Goal: Transaction & Acquisition: Book appointment/travel/reservation

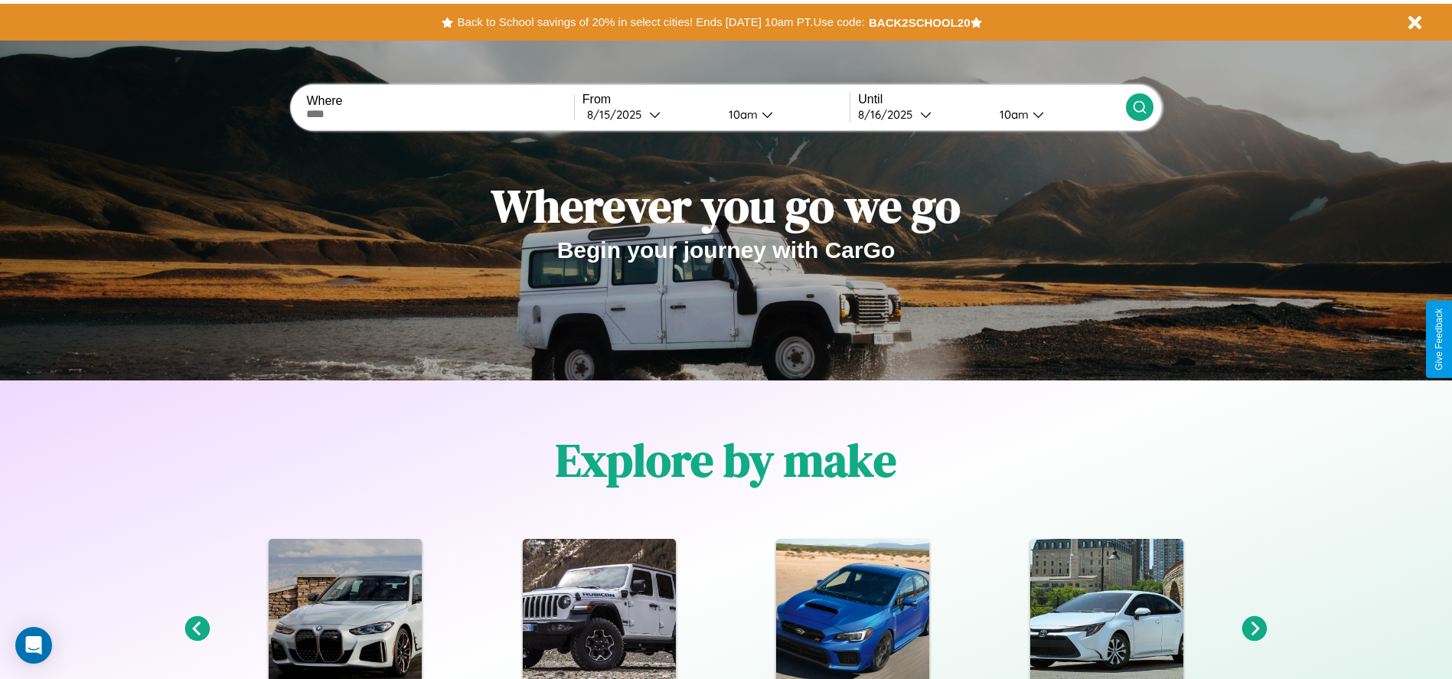
scroll to position [318, 0]
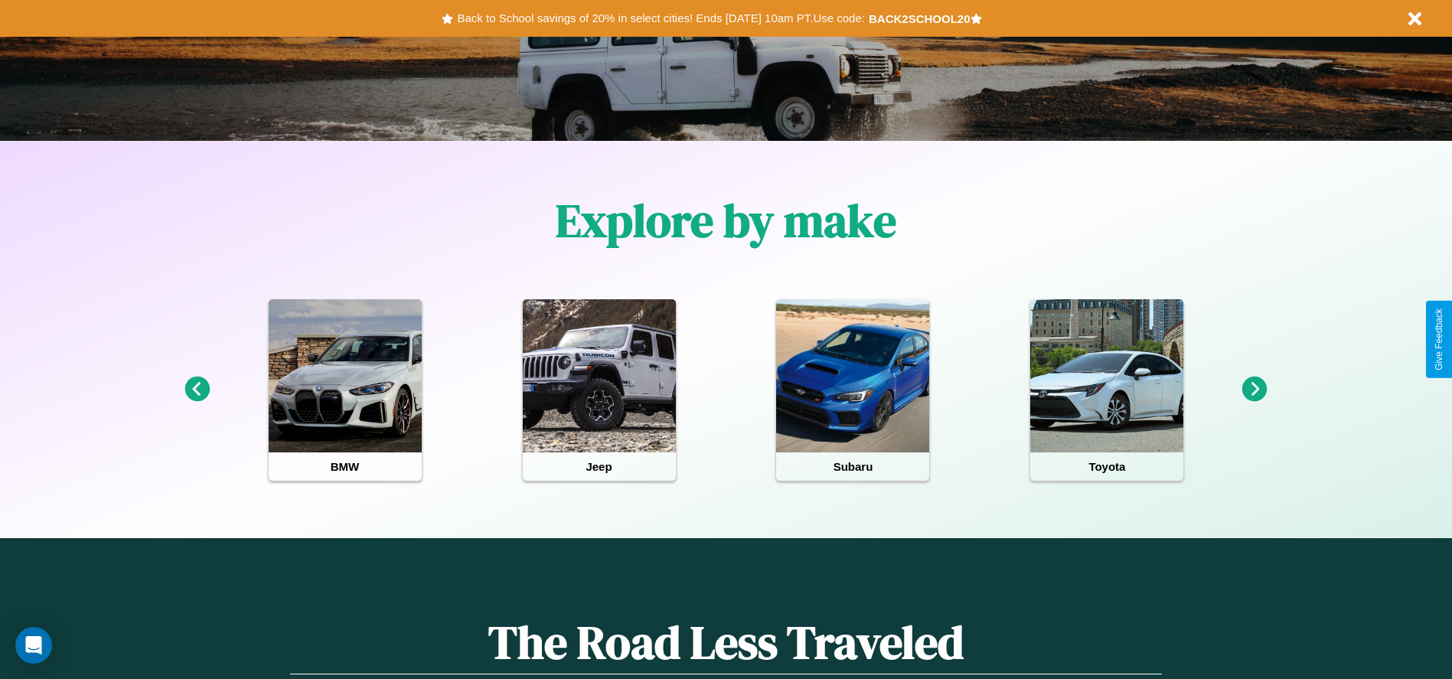
click at [1255, 390] on icon at bounding box center [1254, 389] width 25 height 25
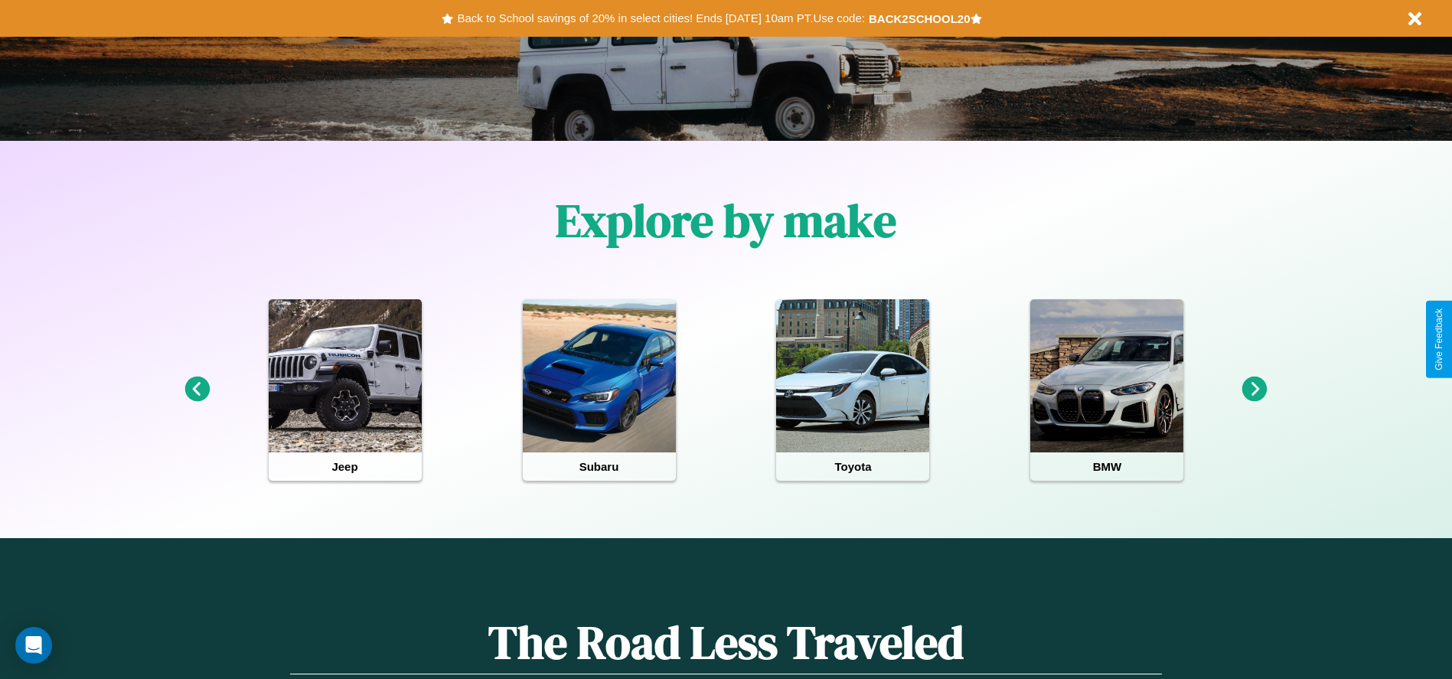
click at [1255, 390] on icon at bounding box center [1254, 389] width 25 height 25
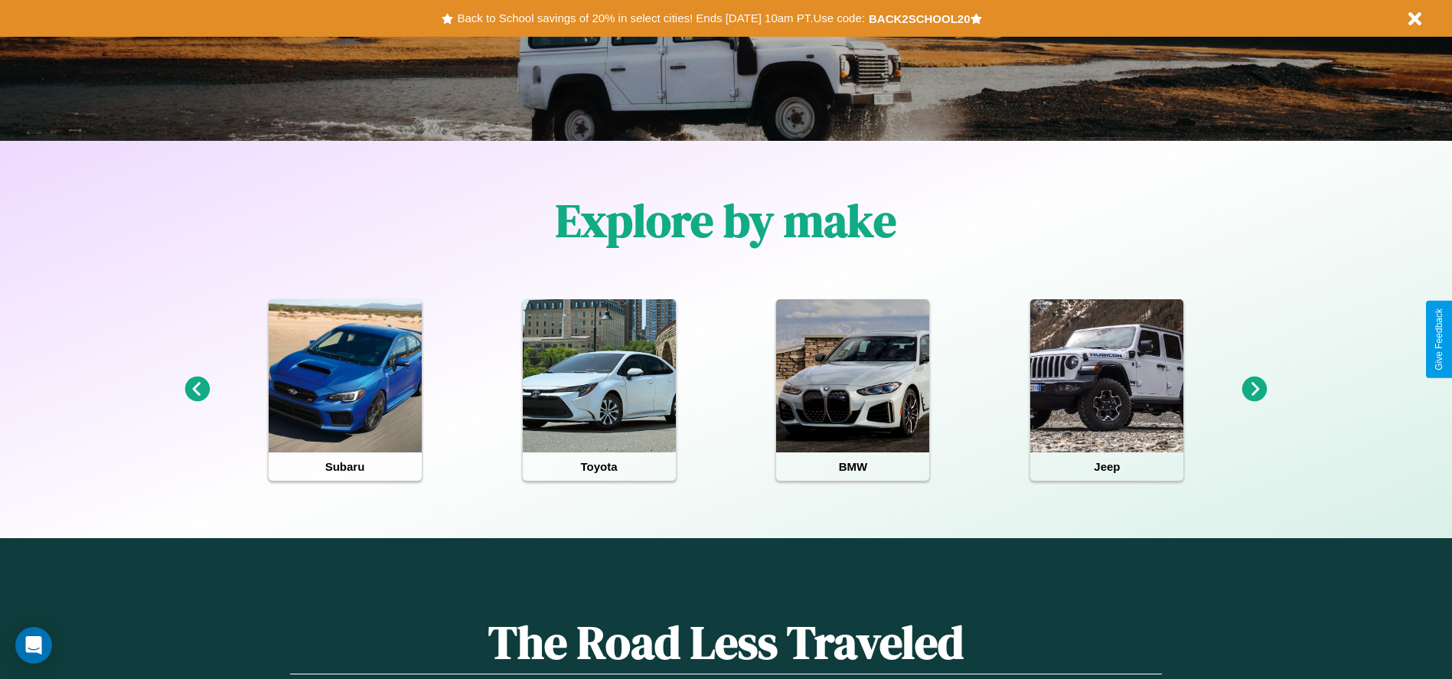
scroll to position [0, 0]
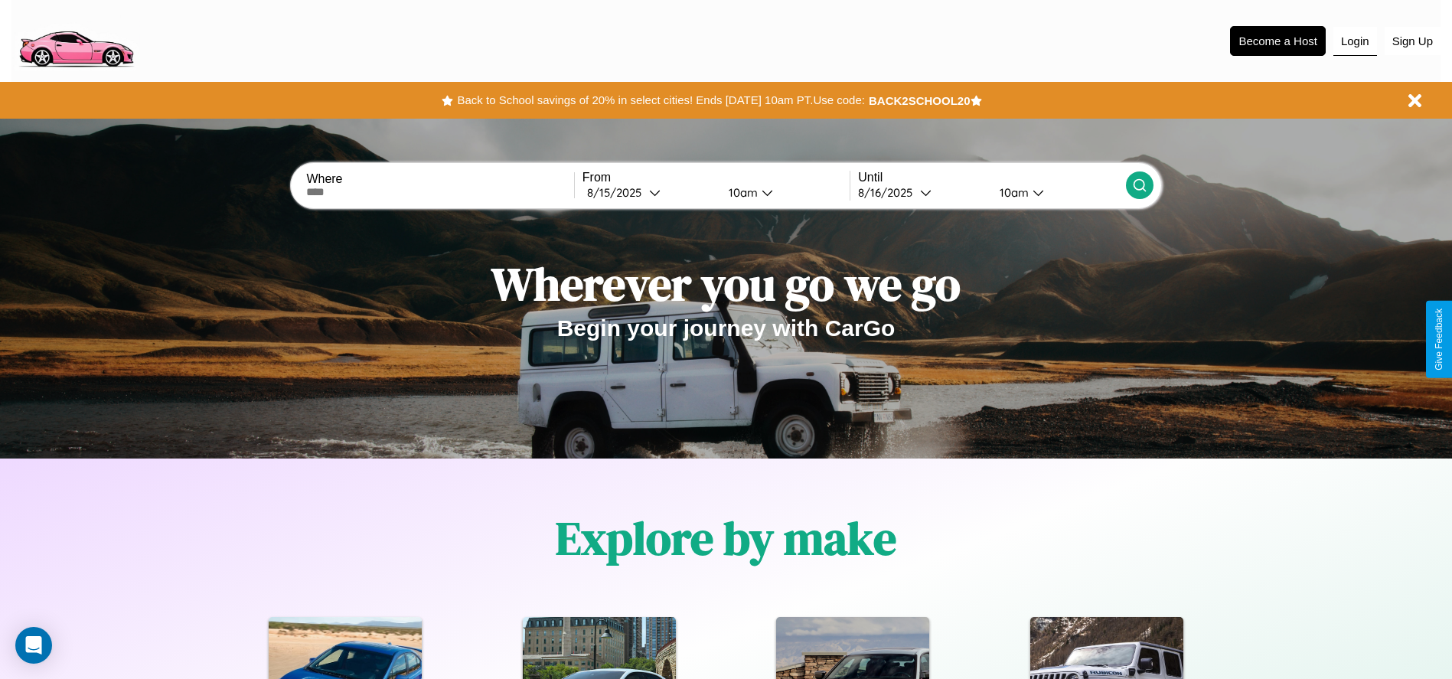
click at [1355, 41] on button "Login" at bounding box center [1355, 41] width 44 height 29
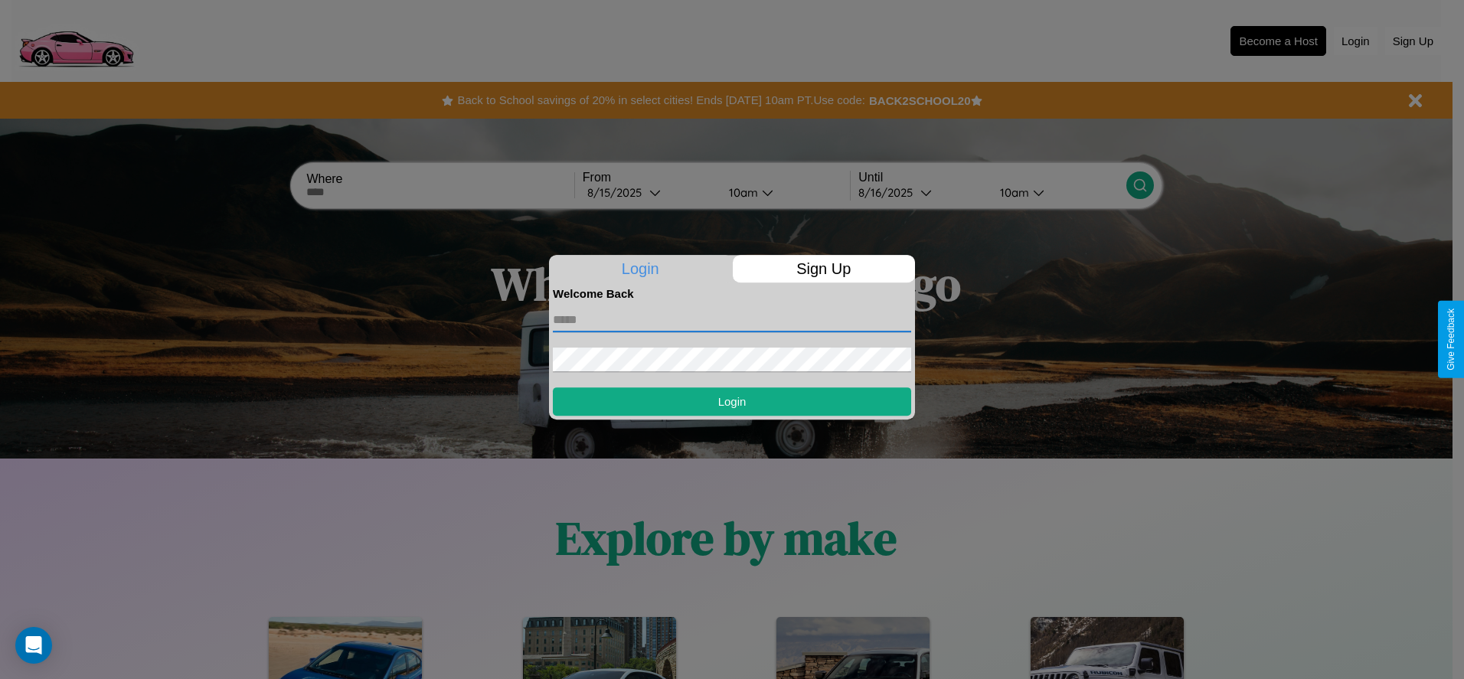
click at [732, 319] on input "text" at bounding box center [732, 320] width 358 height 24
type input "**********"
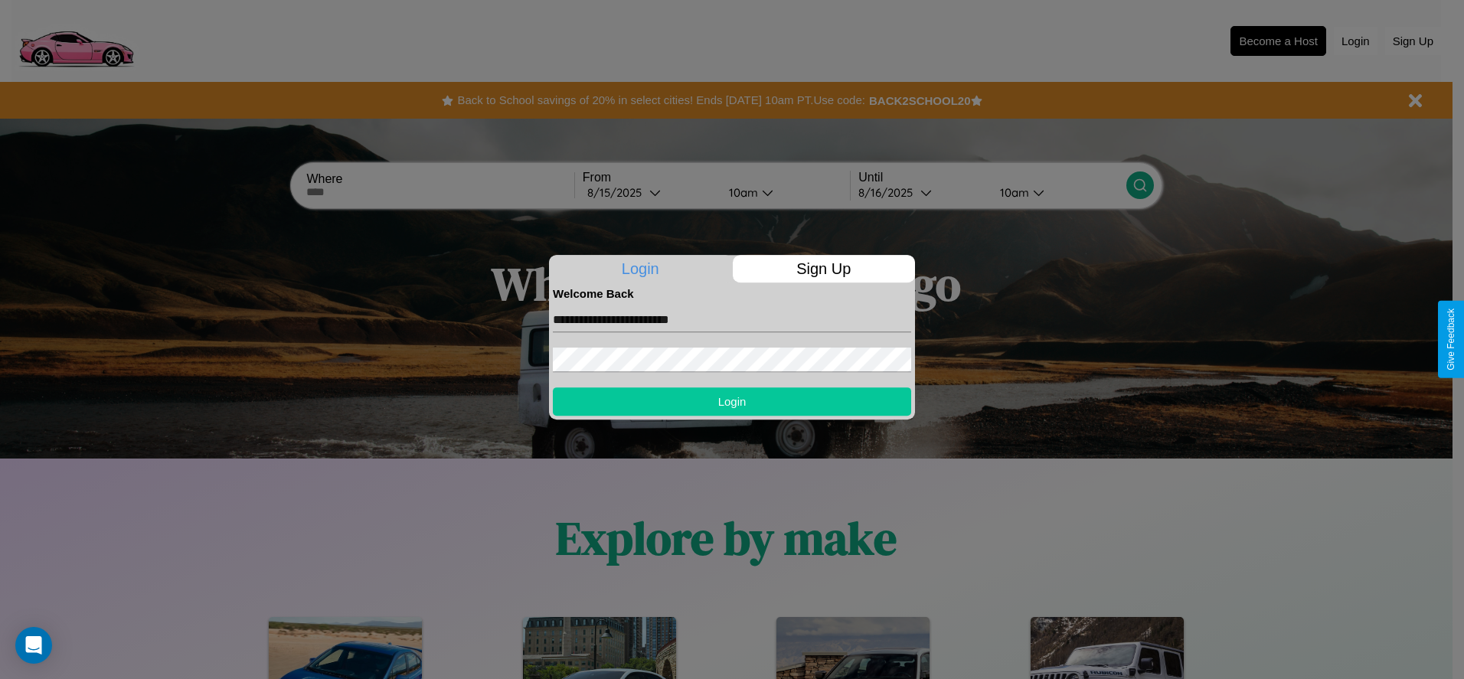
click at [732, 401] on button "Login" at bounding box center [732, 401] width 358 height 28
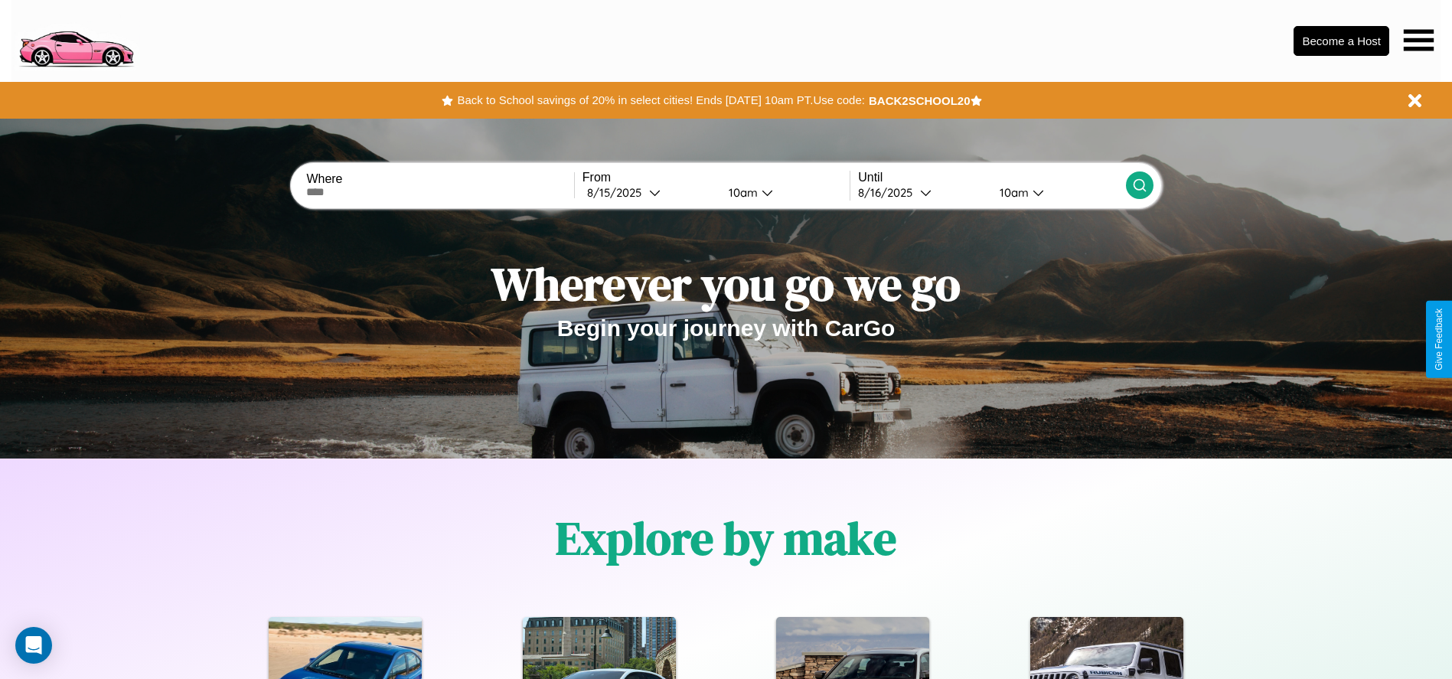
scroll to position [318, 0]
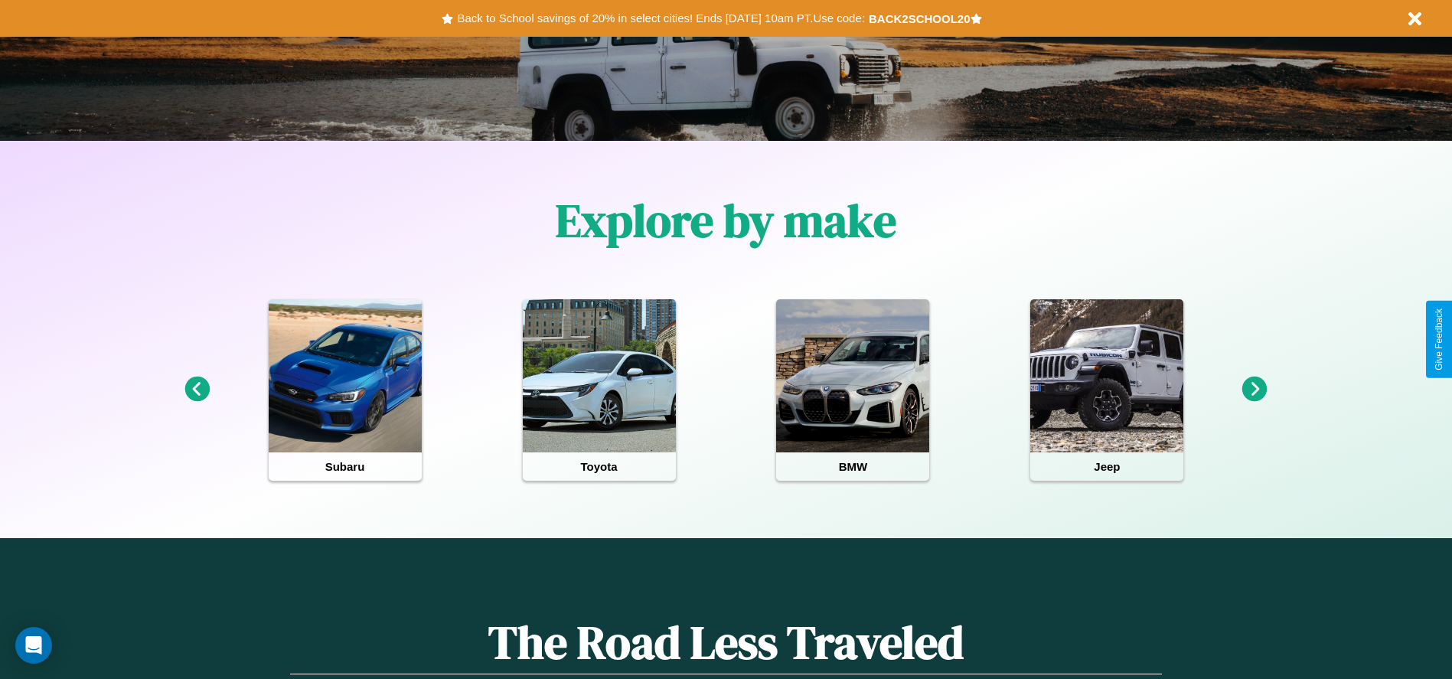
click at [197, 390] on icon at bounding box center [196, 389] width 25 height 25
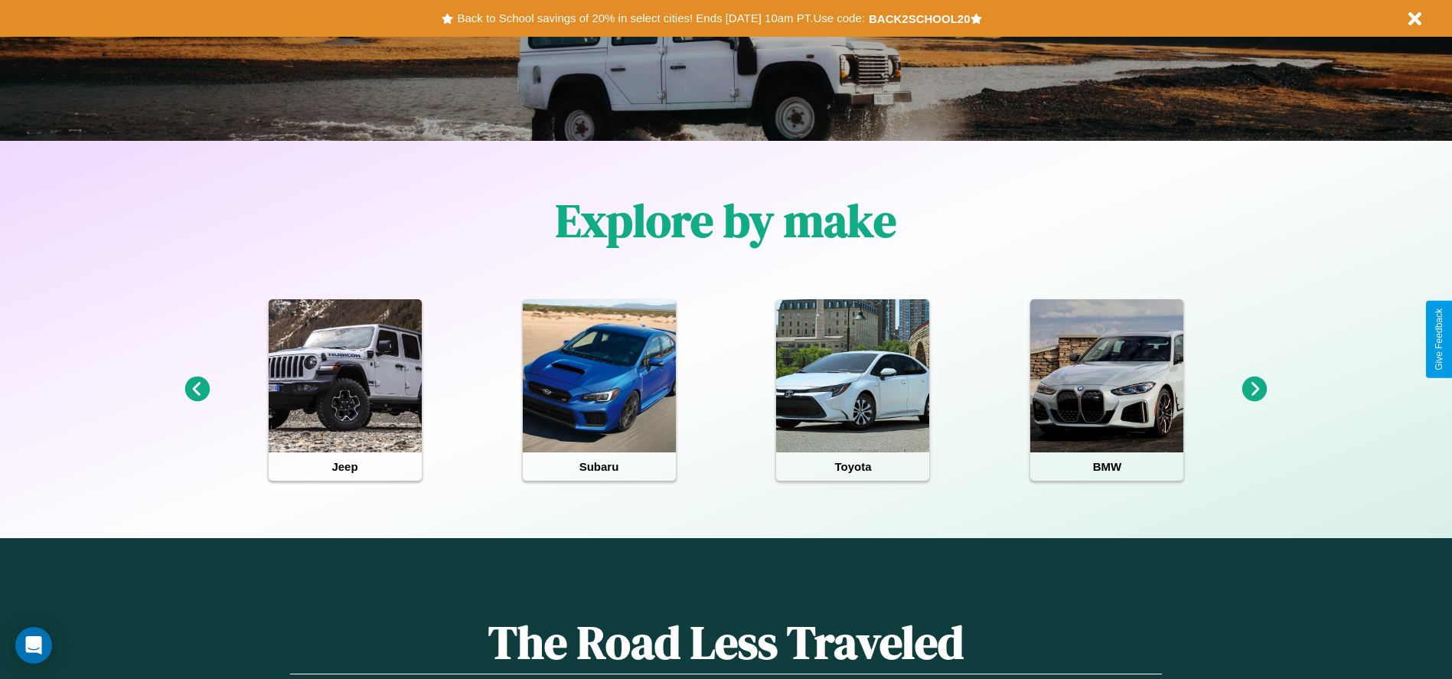
click at [1255, 390] on icon at bounding box center [1254, 389] width 25 height 25
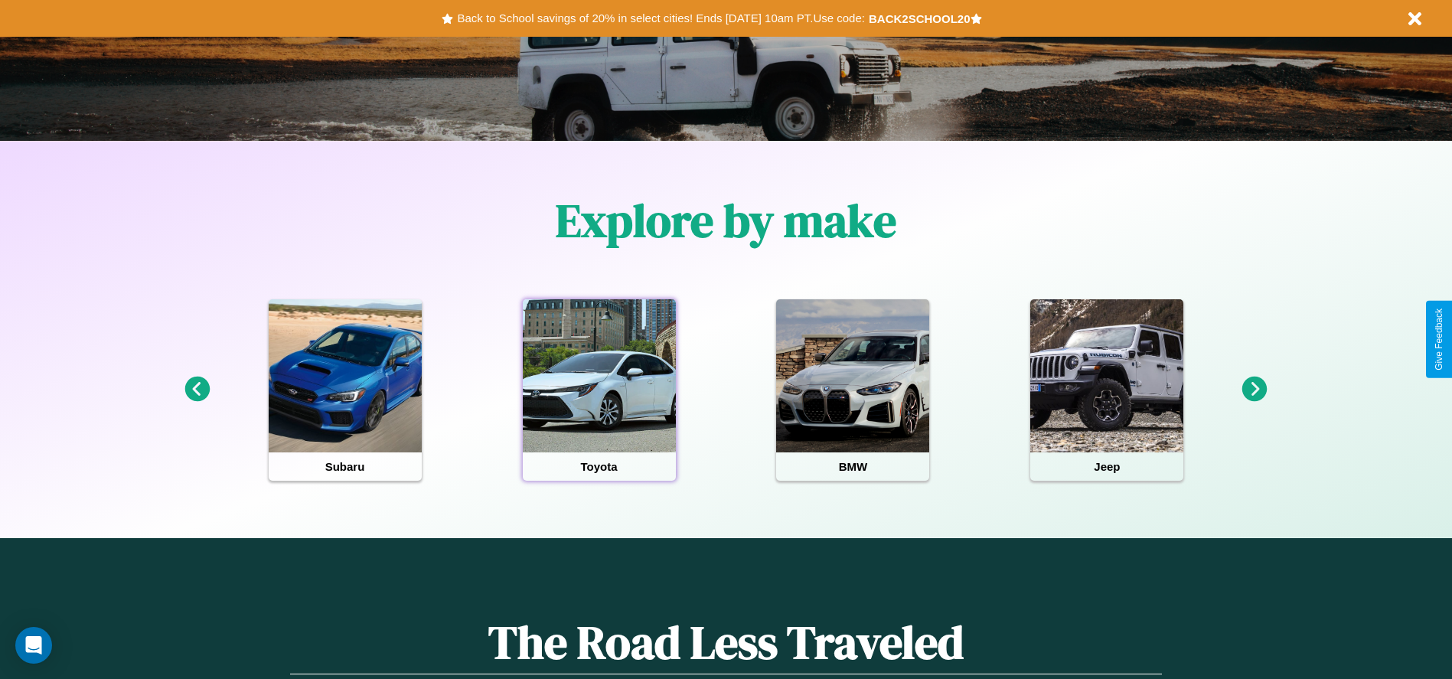
click at [599, 390] on div at bounding box center [599, 375] width 153 height 153
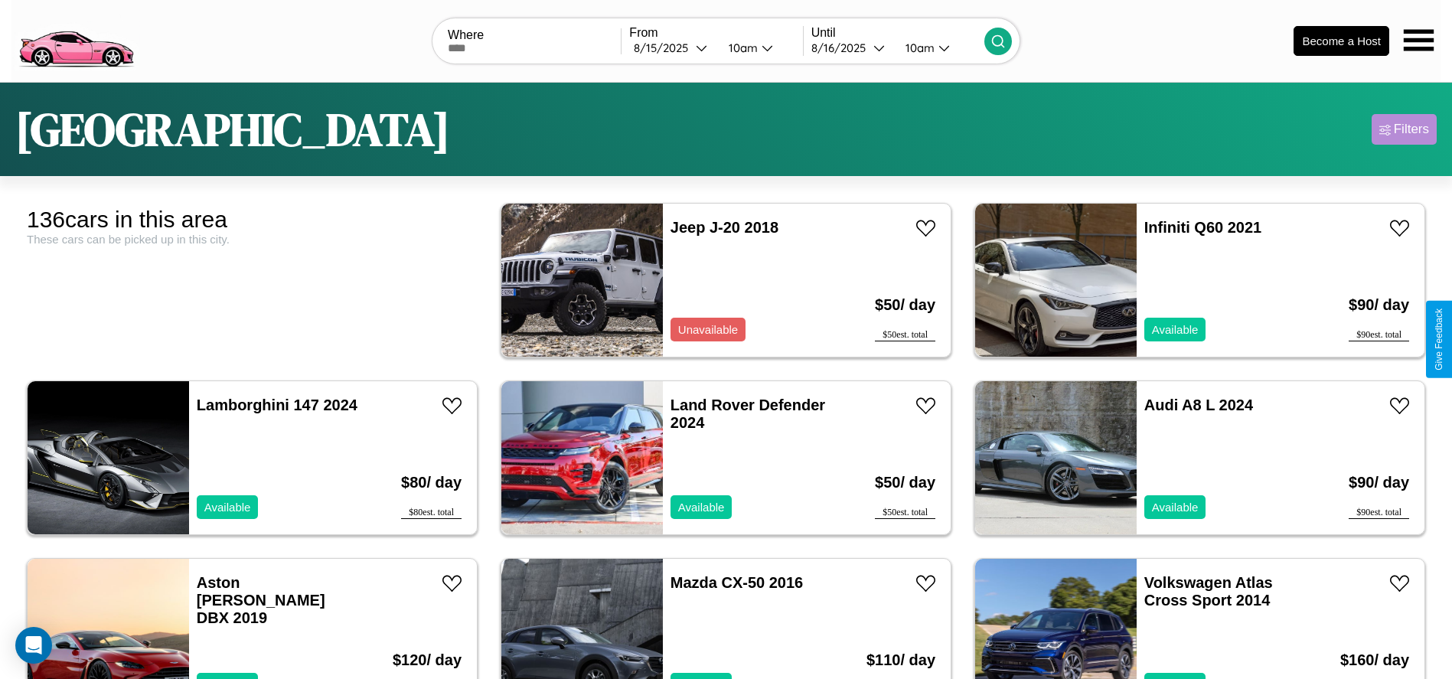
click at [1404, 129] on div "Filters" at bounding box center [1411, 129] width 35 height 15
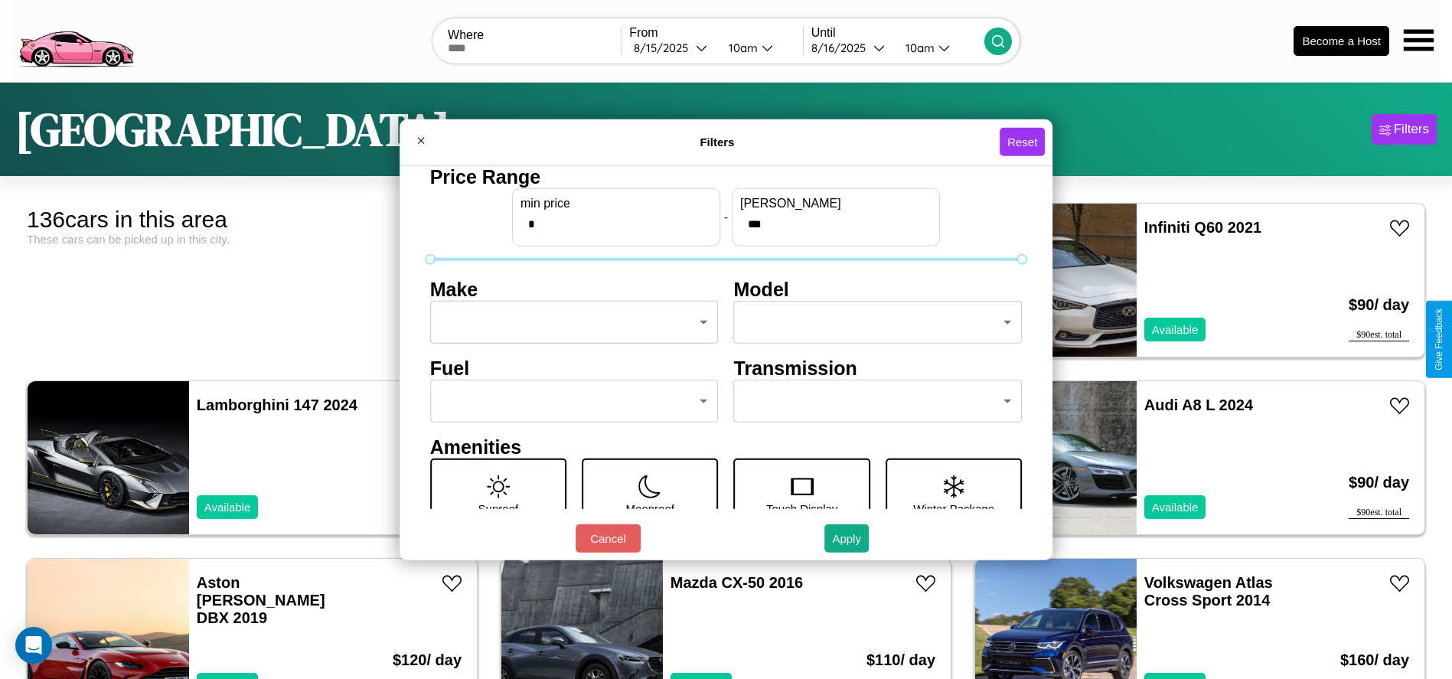
click at [570, 322] on body "CarGo Where From [DATE] 10am Until [DATE] 10am Become a Host [GEOGRAPHIC_DATA] …" at bounding box center [726, 387] width 1452 height 774
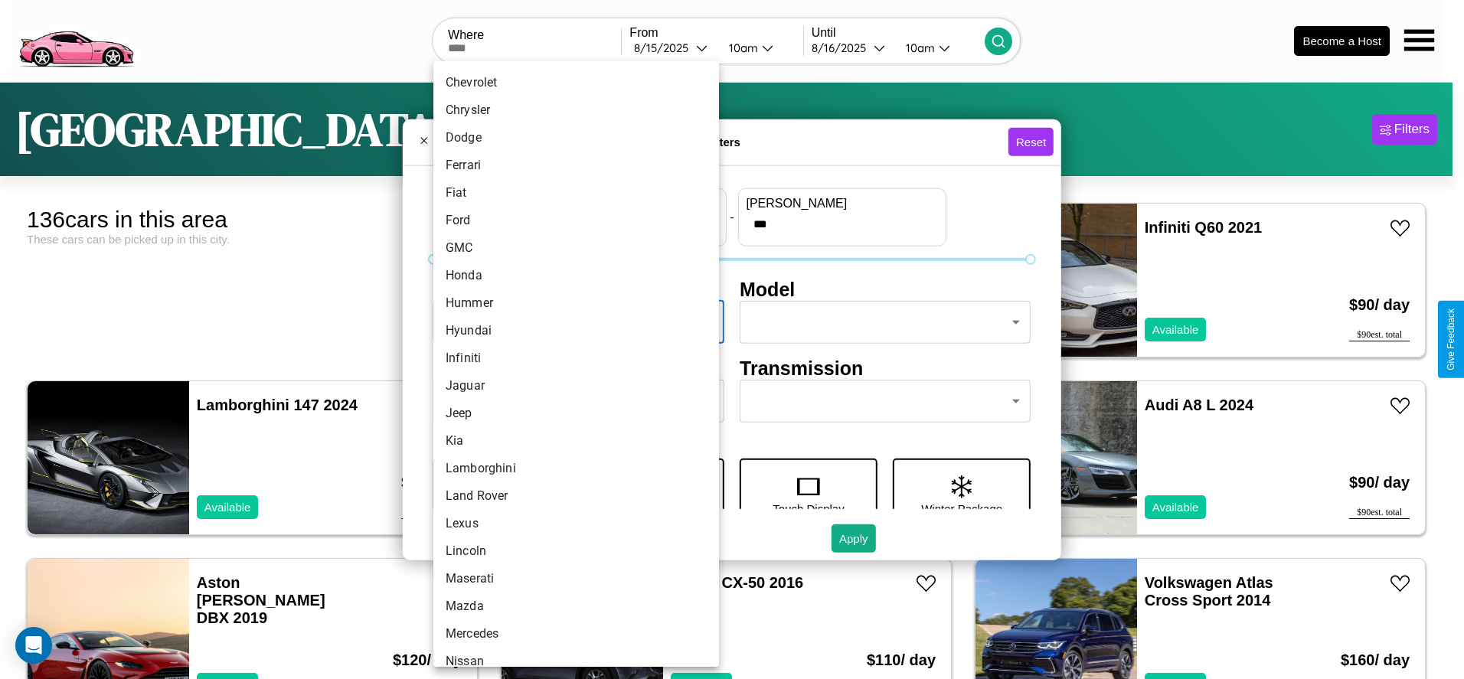
scroll to position [399, 0]
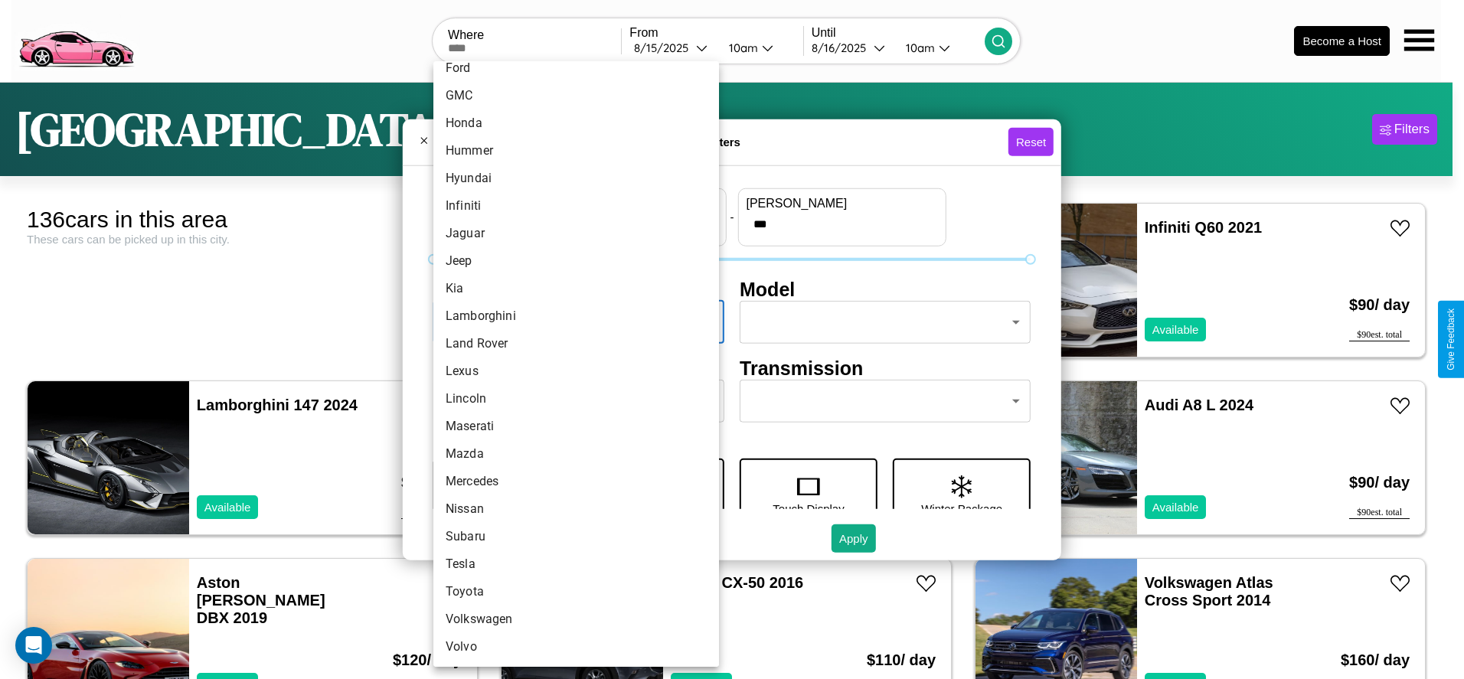
click at [570, 647] on li "Volvo" at bounding box center [576, 647] width 286 height 28
type input "*****"
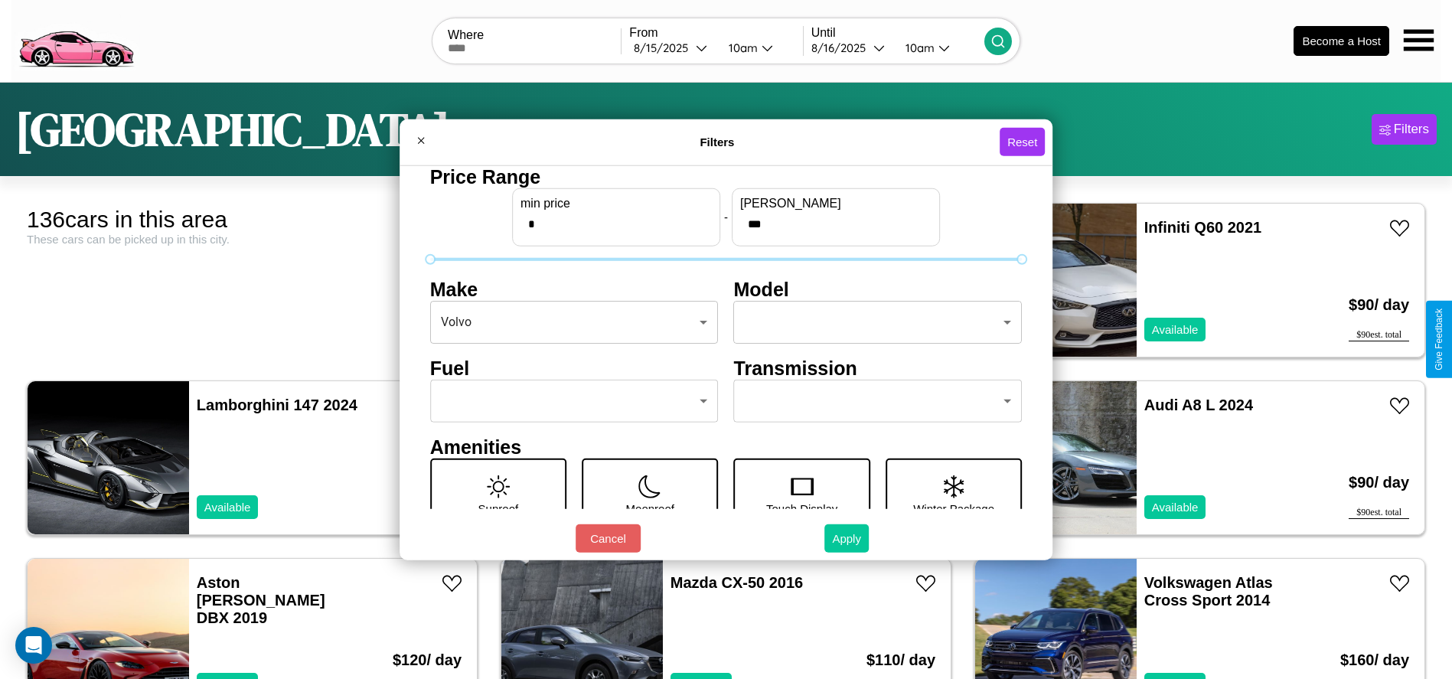
click at [847, 538] on button "Apply" at bounding box center [846, 538] width 44 height 28
